Goal: Complete application form

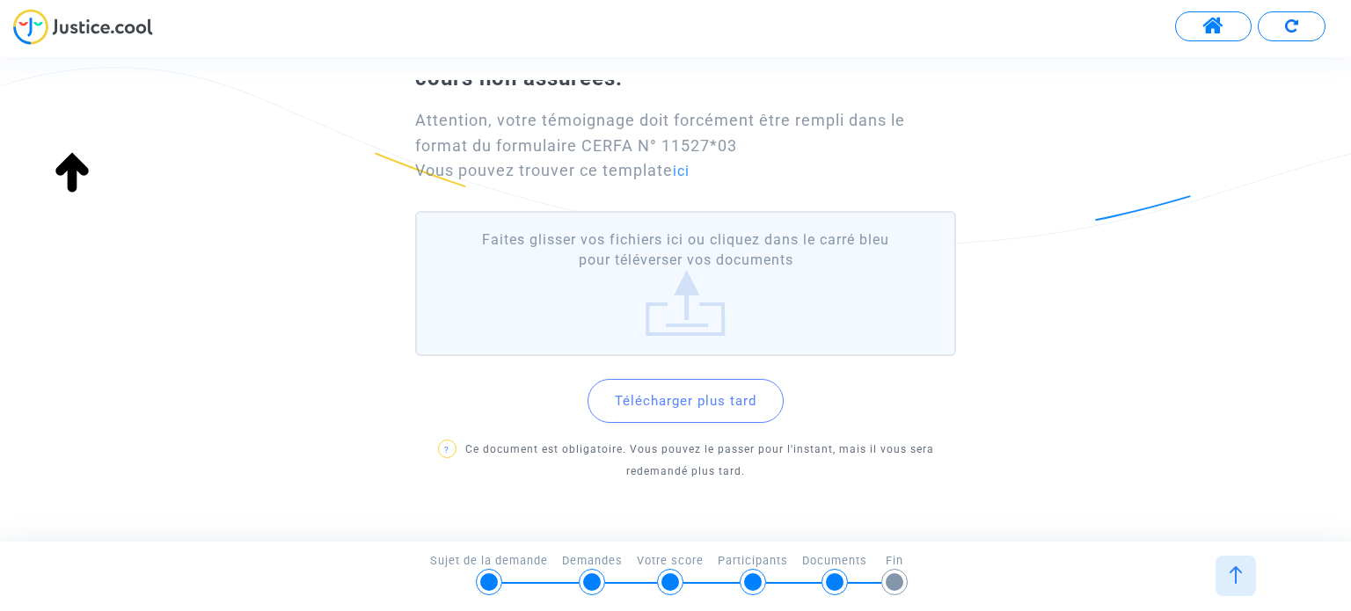
scroll to position [197, 0]
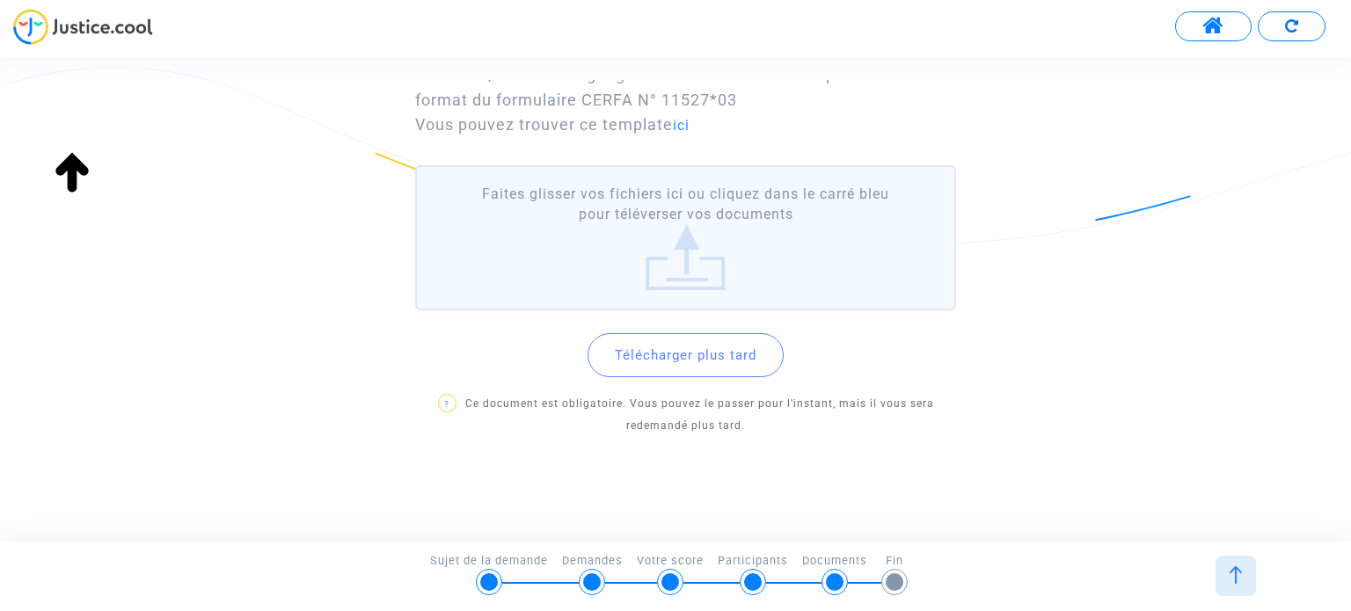
click at [447, 399] on span "?" at bounding box center [446, 404] width 5 height 10
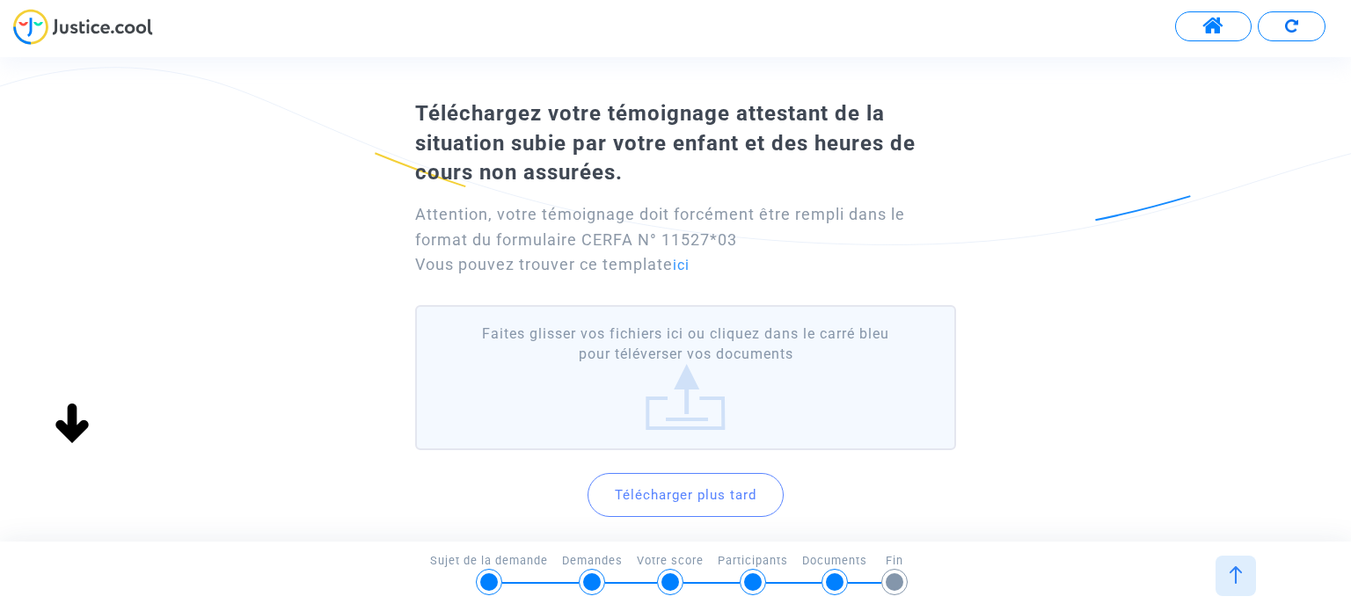
scroll to position [89, 0]
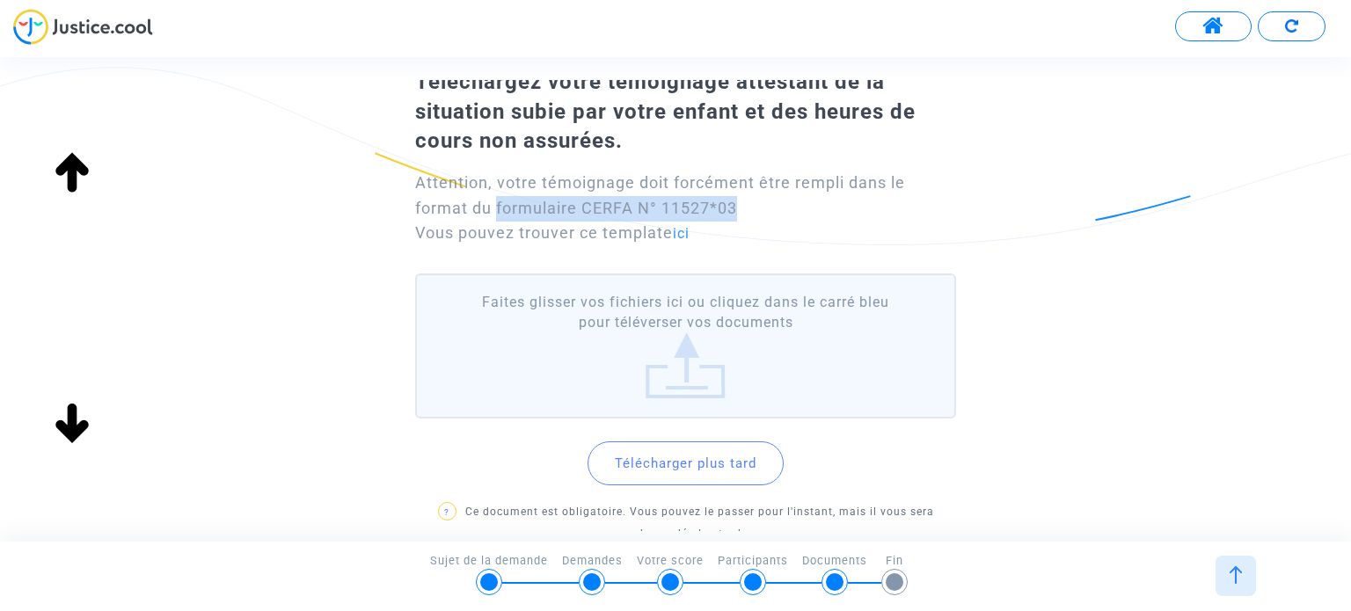
drag, startPoint x: 499, startPoint y: 207, endPoint x: 784, endPoint y: 208, distance: 284.9
click at [784, 208] on div "Attention, votre témoignage doit forcément être rempli dans le format du formul…" at bounding box center [685, 209] width 540 height 77
copy div "formulaire CERFA N° 11527*03"
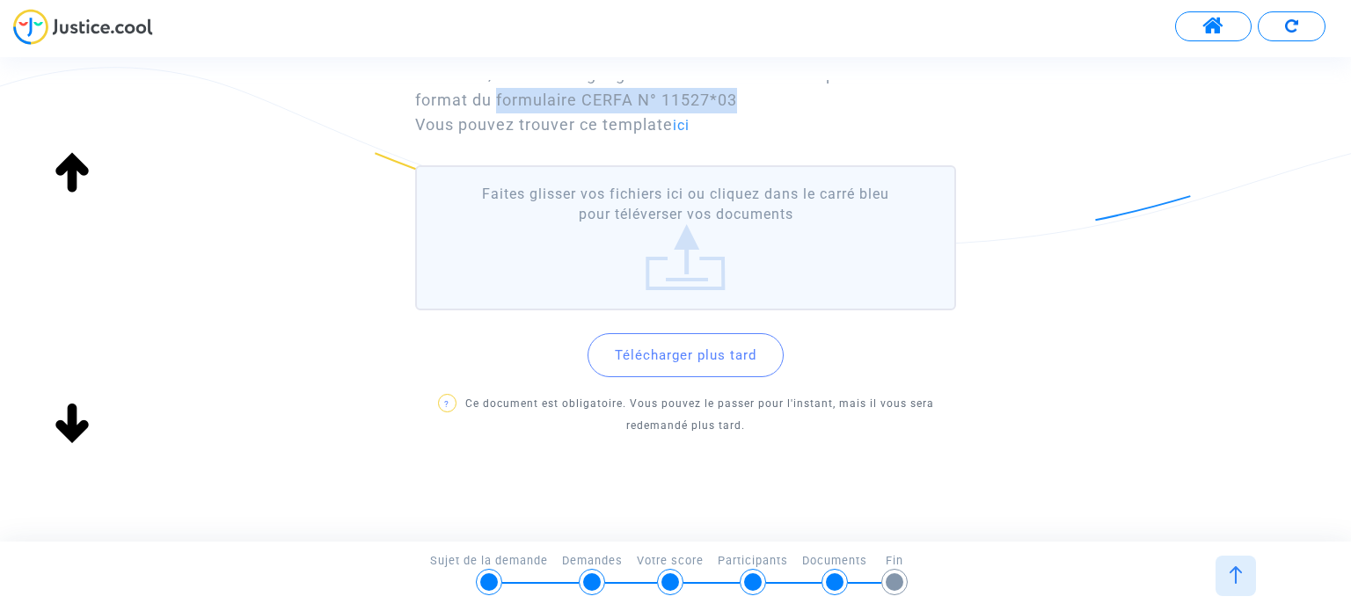
scroll to position [0, 0]
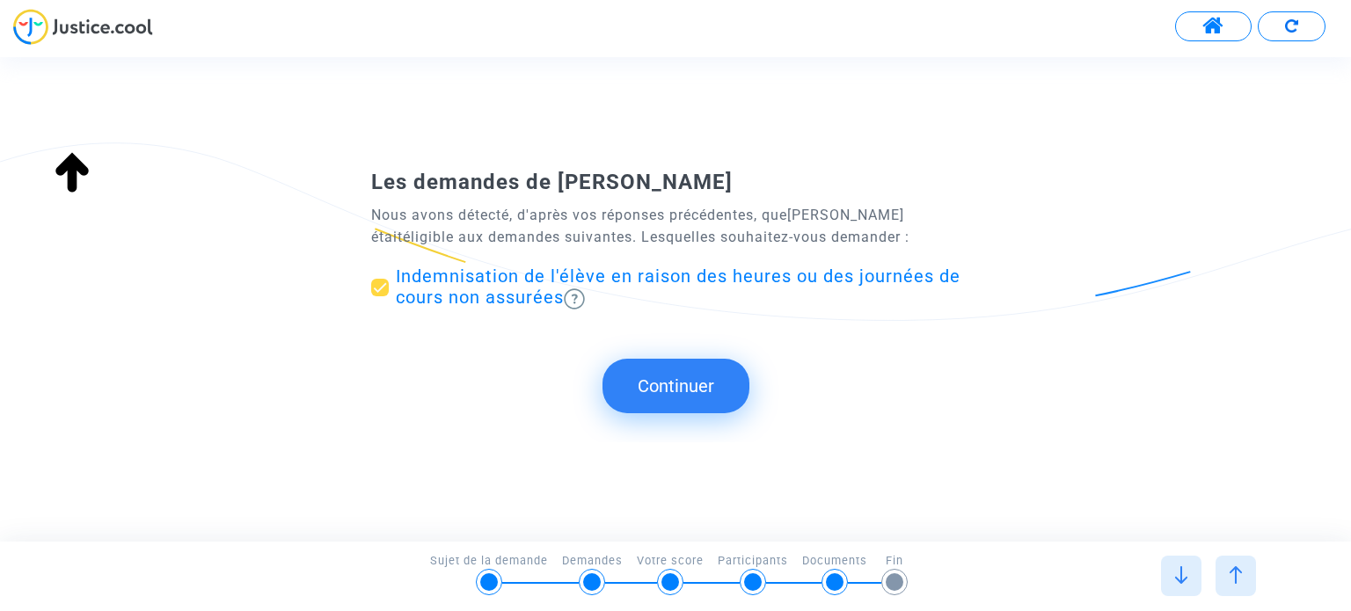
type input "française"
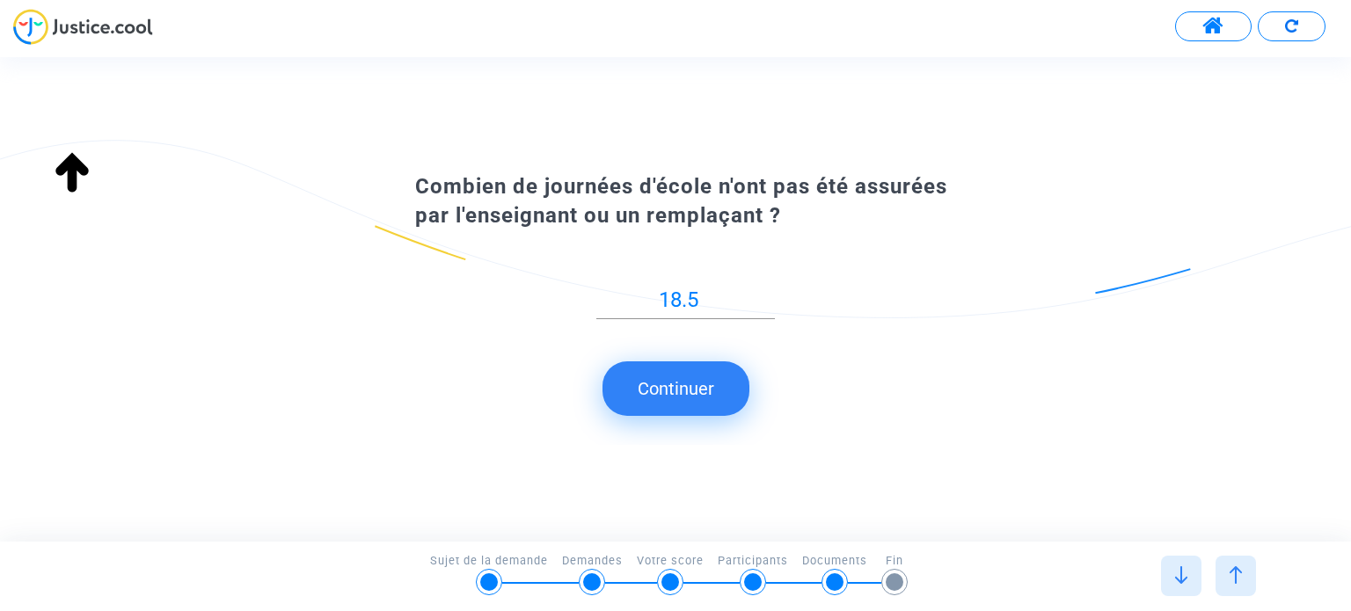
type input "Ecole élémentaire publique [PERSON_NAME], [GEOGRAPHIC_DATA] (031)"
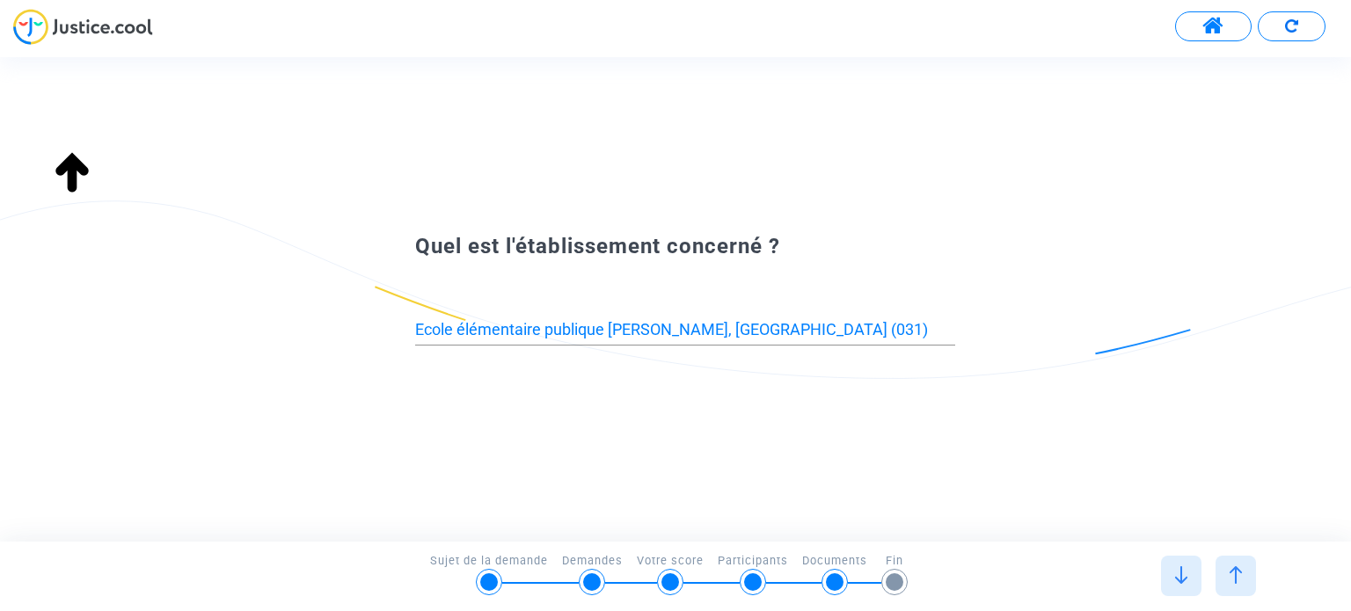
type input "[GEOGRAPHIC_DATA] (31)"
